Goal: Find specific page/section: Locate a particular part of the current website

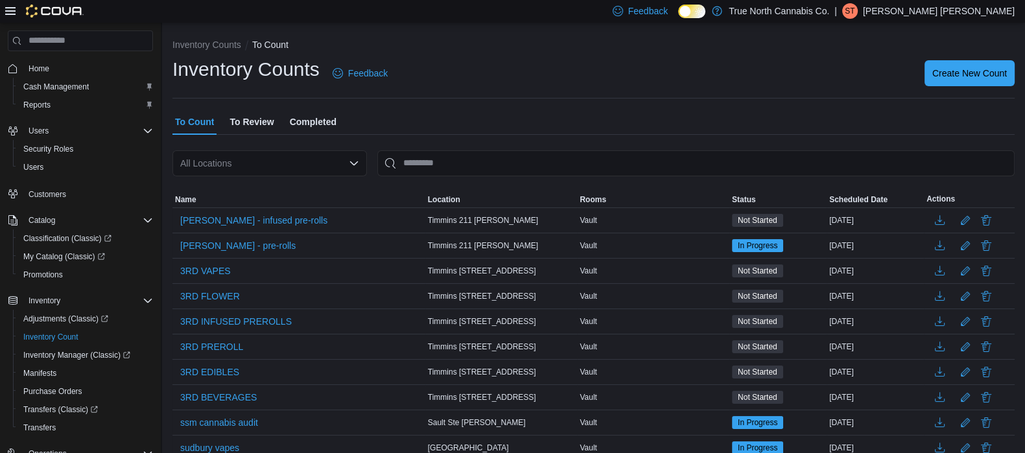
scroll to position [52, 0]
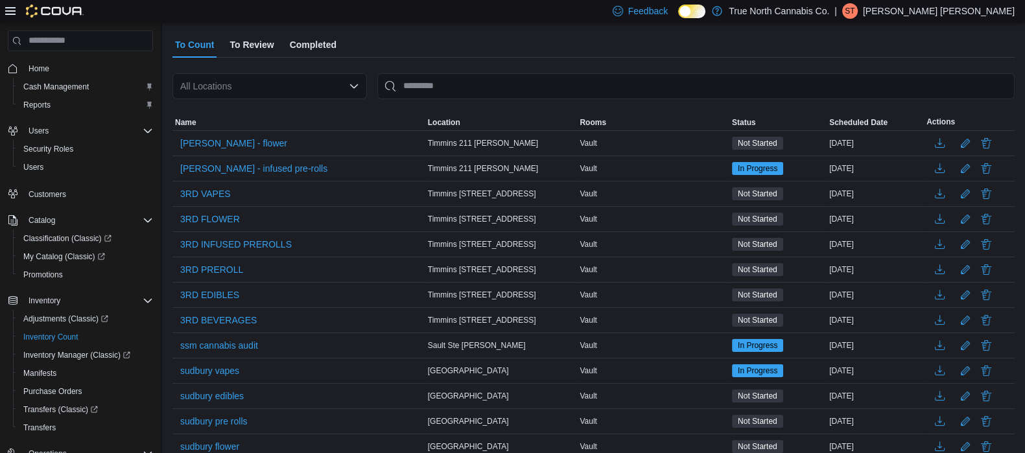
scroll to position [41, 0]
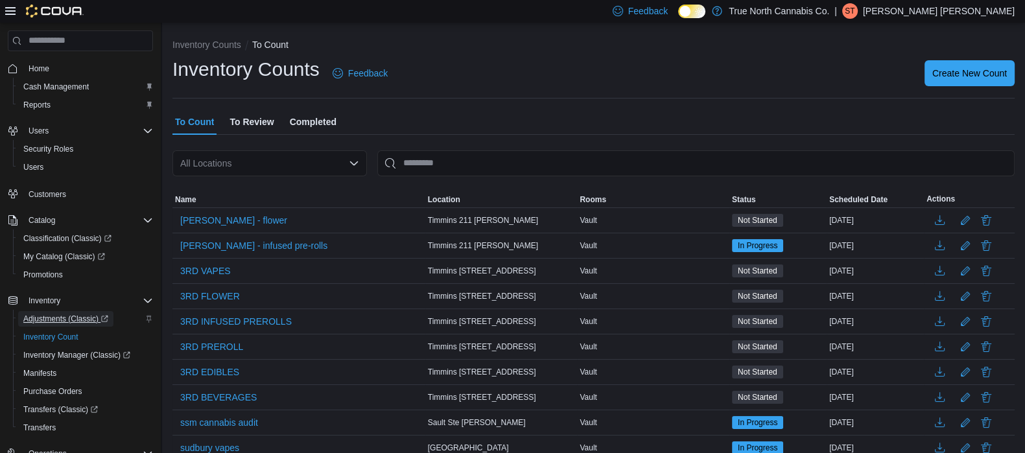
click at [48, 320] on span "Adjustments (Classic)" at bounding box center [65, 319] width 85 height 10
